Goal: Task Accomplishment & Management: Complete application form

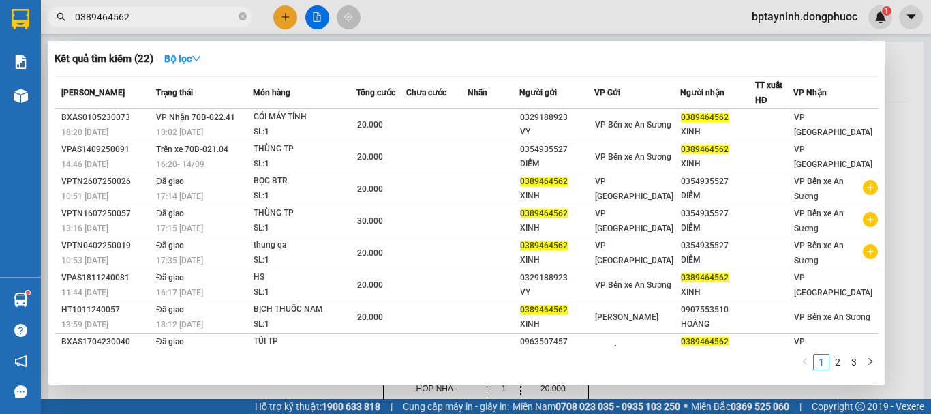
drag, startPoint x: 0, startPoint y: 0, endPoint x: 0, endPoint y: 44, distance: 44.3
click at [0, 44] on section "Kết quả tìm kiếm ( 22 ) Bộ lọc Mã ĐH Trạng thái Món hàng Tổng cước Chưa cước Nh…" at bounding box center [465, 207] width 931 height 414
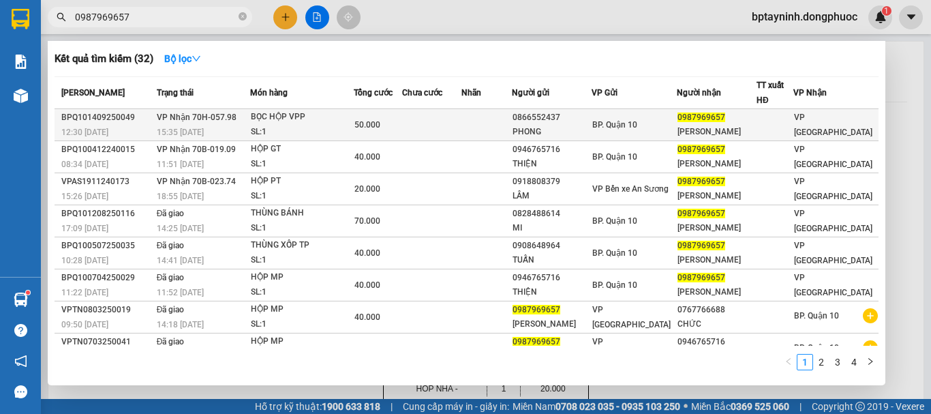
type input "0987969657"
click at [322, 121] on div "BỌC HỘP VPP" at bounding box center [302, 117] width 102 height 15
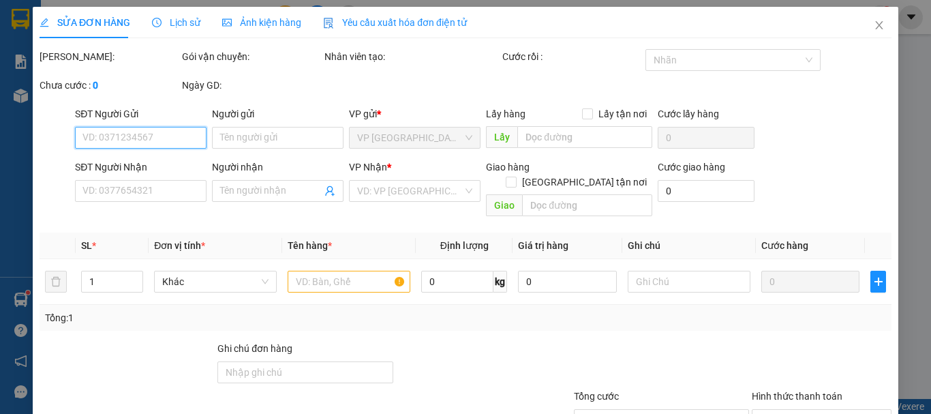
type input "0866552437"
type input "PHONG"
type input "0987969657"
type input "[PERSON_NAME]"
type input "50.000"
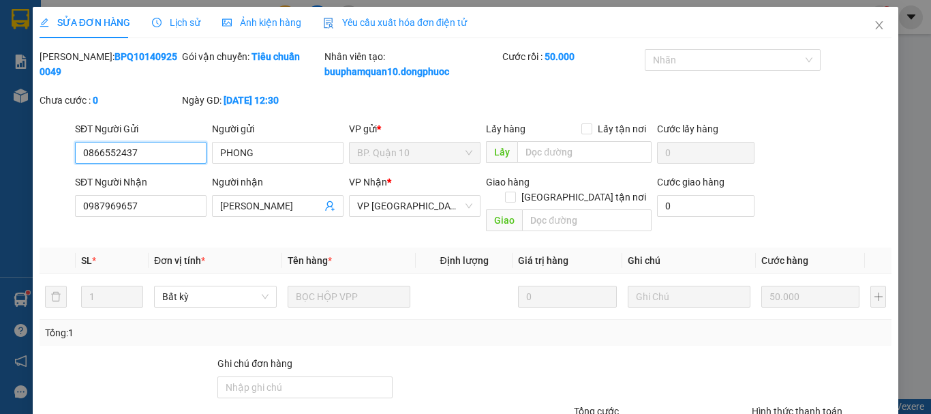
scroll to position [108, 0]
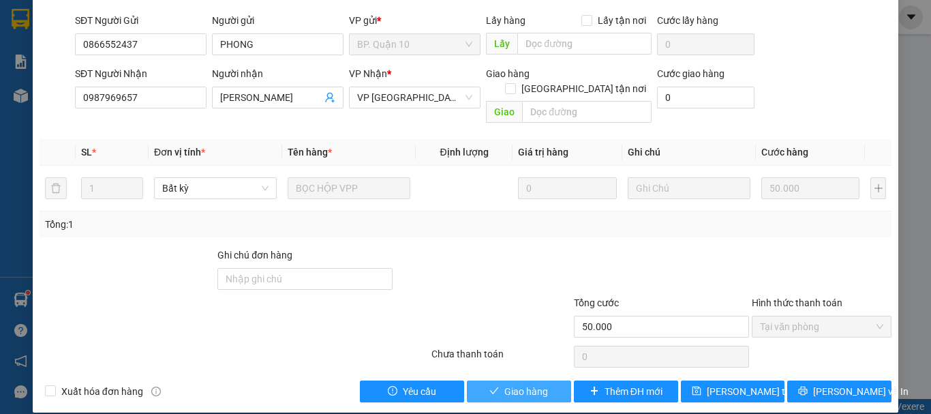
click at [506, 384] on span "Giao hàng" at bounding box center [526, 391] width 44 height 15
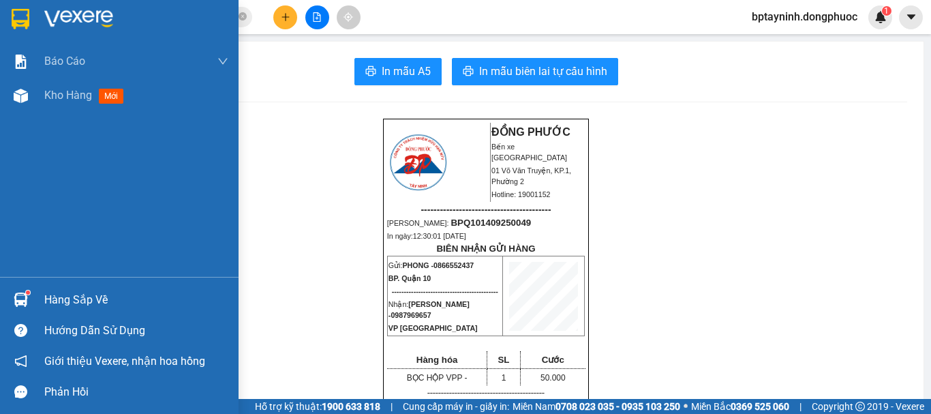
drag, startPoint x: 50, startPoint y: 293, endPoint x: 57, endPoint y: 282, distance: 13.2
click at [57, 283] on div "Hàng sắp về Hướng dẫn sử dụng Giới thiệu Vexere, nhận hoa hồng Phản hồi" at bounding box center [119, 342] width 238 height 130
click at [120, 309] on div "Hàng sắp về" at bounding box center [119, 299] width 238 height 31
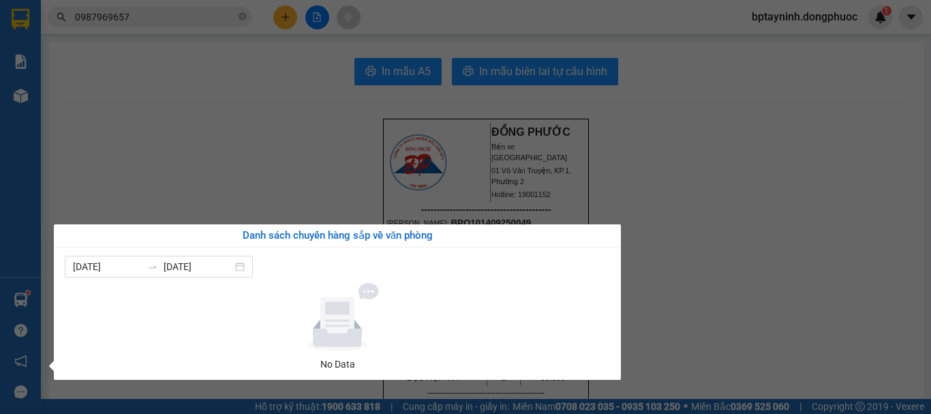
click at [272, 187] on section "Kết quả tìm kiếm ( 32 ) Bộ lọc Mã ĐH Trạng thái Món hàng Tổng cước Chưa cước Nh…" at bounding box center [465, 207] width 931 height 414
